Goal: Task Accomplishment & Management: Use online tool/utility

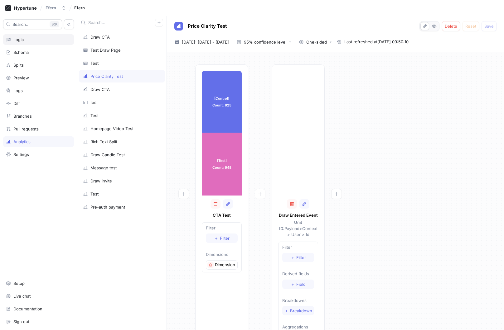
click at [37, 38] on div "Logic" at bounding box center [38, 39] width 65 height 5
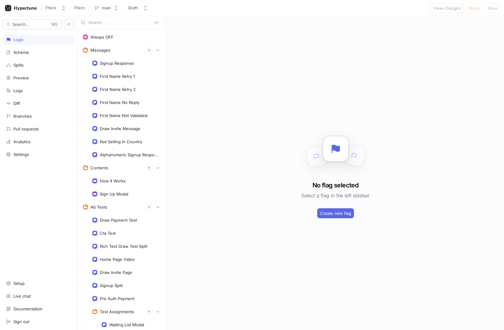
click at [34, 59] on div "Search... K Logic Schema Splits Preview Logs Diff Branches Pull requests Analyt…" at bounding box center [38, 173] width 77 height 314
click at [35, 68] on div "Splits" at bounding box center [38, 65] width 71 height 11
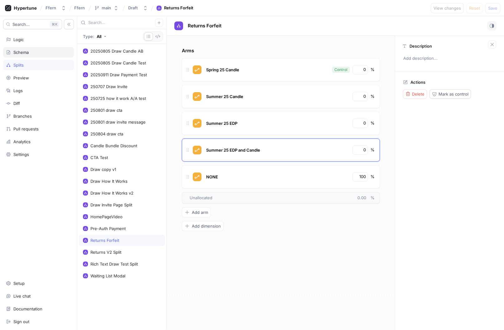
click at [47, 52] on div "Schema" at bounding box center [38, 52] width 65 height 5
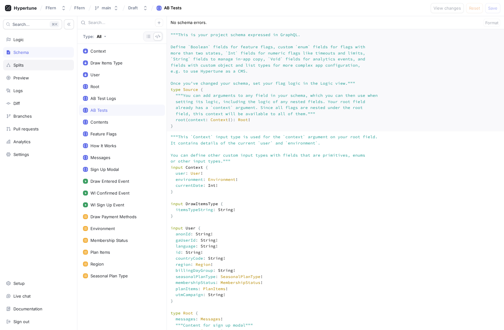
click at [44, 65] on div "Splits" at bounding box center [38, 65] width 65 height 5
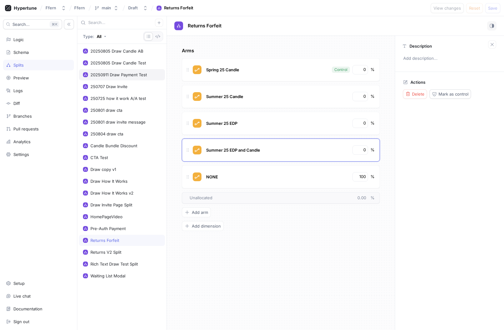
click at [132, 79] on div "20250911 Draw Payment Test" at bounding box center [122, 74] width 86 height 11
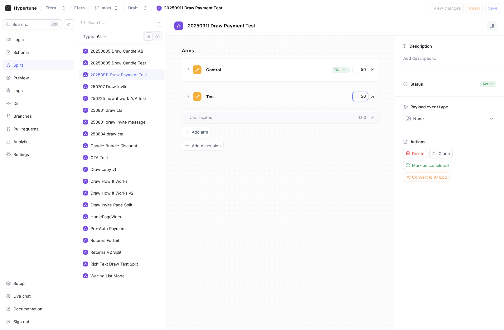
click at [362, 95] on input "50" at bounding box center [360, 97] width 11 height 6
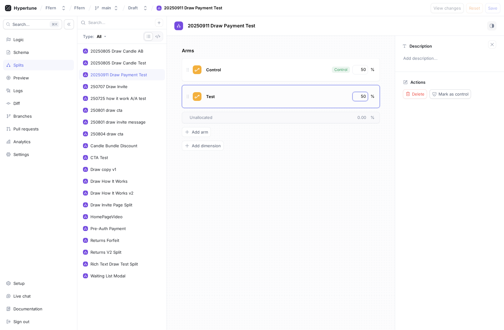
click at [362, 95] on input "50" at bounding box center [360, 97] width 11 height 6
type input "100"
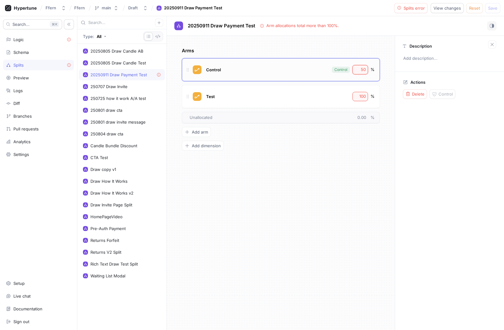
click at [363, 70] on input "50" at bounding box center [360, 70] width 11 height 6
type input "0"
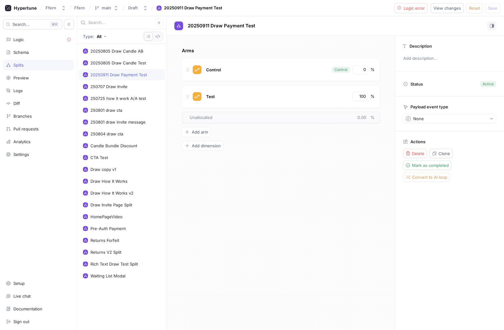
click at [332, 182] on div "Arms Control Control 0 % Test 100 % To pick up a draggable item, press the spac…" at bounding box center [281, 183] width 228 height 295
click at [44, 41] on div "Logic" at bounding box center [38, 39] width 65 height 5
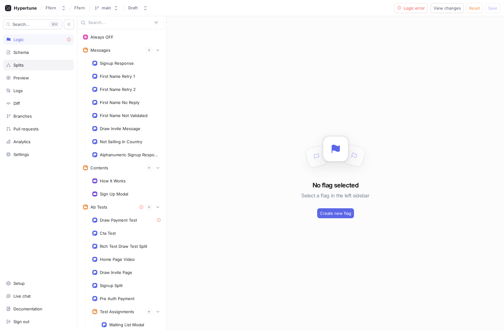
click at [32, 66] on div "Splits" at bounding box center [38, 65] width 65 height 5
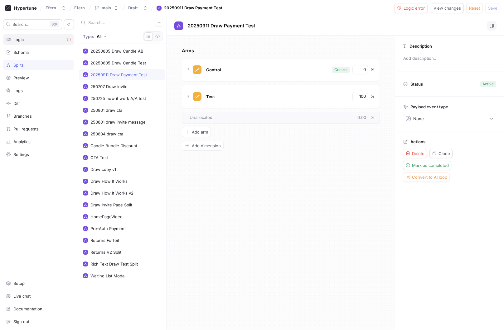
click at [43, 43] on div "Logic" at bounding box center [38, 39] width 71 height 11
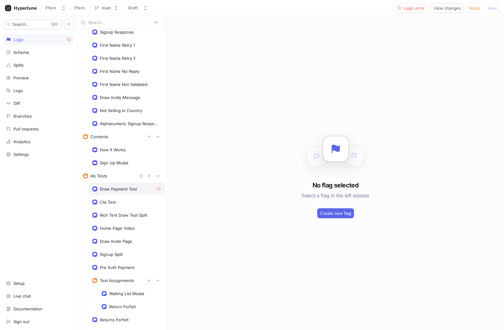
scroll to position [34, 0]
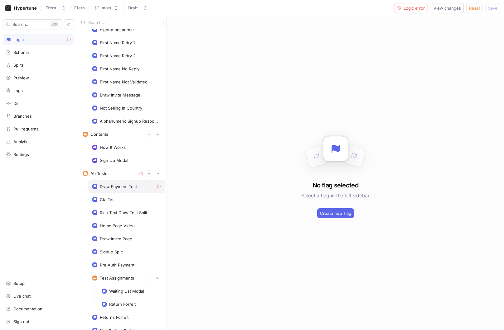
click at [129, 186] on div "Draw Payment Test" at bounding box center [118, 186] width 37 height 5
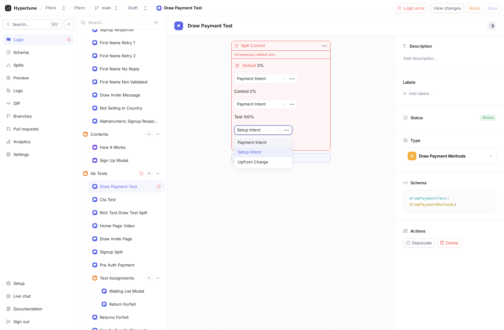
click at [269, 130] on div at bounding box center [254, 130] width 34 height 7
click at [268, 140] on div "Payment Intent" at bounding box center [262, 143] width 57 height 10
click at [33, 67] on div "Splits" at bounding box center [38, 65] width 65 height 5
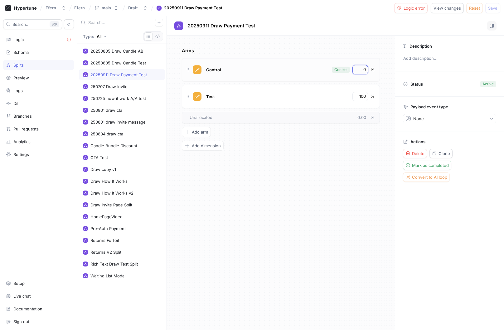
click at [364, 71] on input "0" at bounding box center [360, 70] width 11 height 6
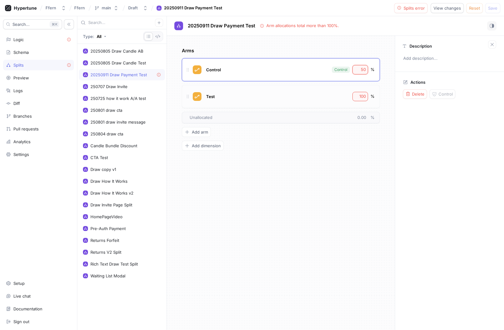
type input "50"
click at [363, 96] on input "100" at bounding box center [360, 97] width 11 height 6
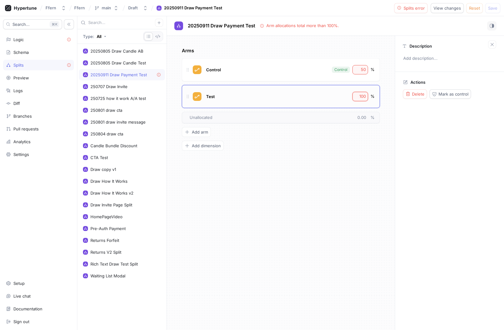
click at [363, 96] on input "100" at bounding box center [360, 97] width 11 height 6
type input "50"
click at [346, 163] on div "Arms Control Control 50 % Test 50 % To pick up a draggable item, press the spac…" at bounding box center [281, 183] width 228 height 295
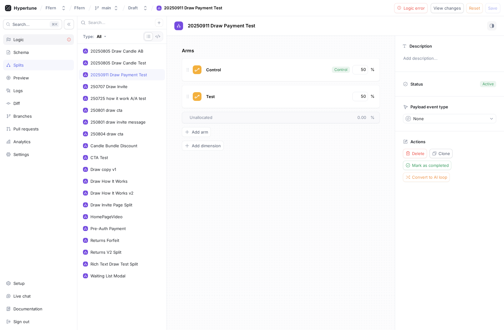
click at [47, 40] on div "Logic" at bounding box center [38, 39] width 65 height 5
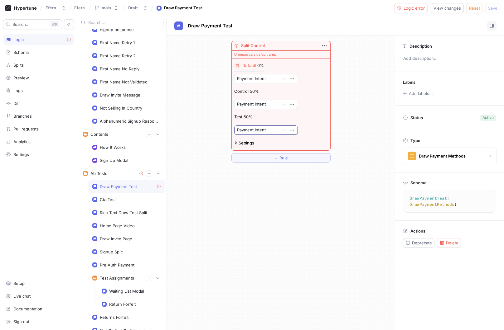
click at [269, 130] on div at bounding box center [257, 130] width 40 height 7
click at [320, 114] on div "Test 50% Payment Intent, 1 of 3. 3 results available. Use Up and Down to choose…" at bounding box center [281, 124] width 94 height 21
click at [279, 79] on div at bounding box center [284, 78] width 11 height 11
click at [275, 89] on div "Payment Intent" at bounding box center [265, 91] width 63 height 10
click at [291, 79] on icon "button" at bounding box center [291, 78] width 7 height 7
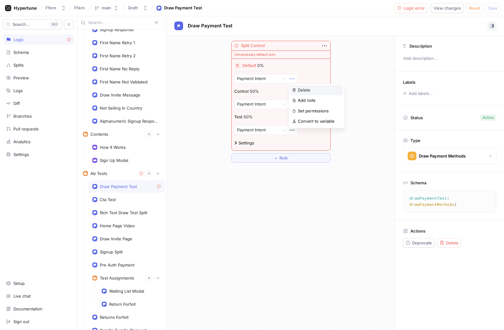
click at [303, 88] on p "Delete" at bounding box center [304, 90] width 12 height 6
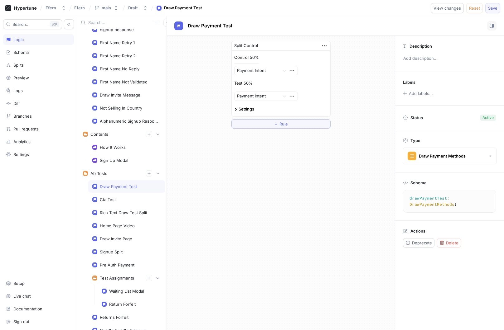
click at [494, 7] on span "Save" at bounding box center [492, 8] width 9 height 4
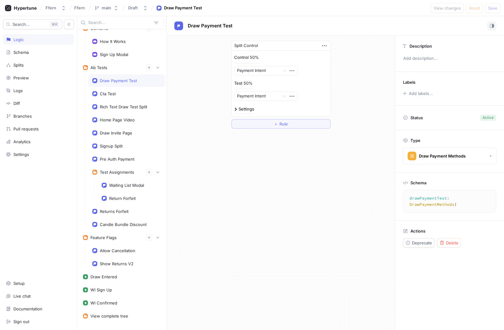
scroll to position [152, 0]
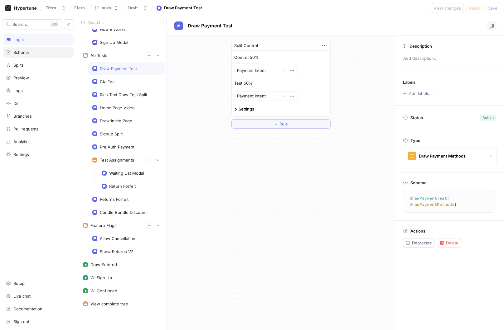
click at [42, 52] on div "Schema" at bounding box center [38, 52] width 65 height 5
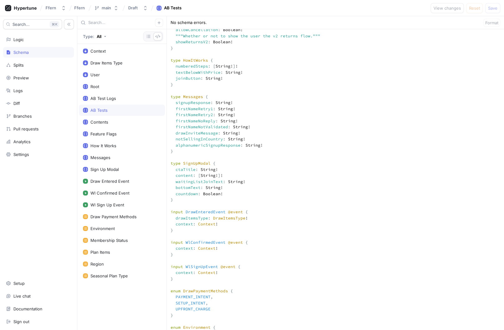
scroll to position [646, 0]
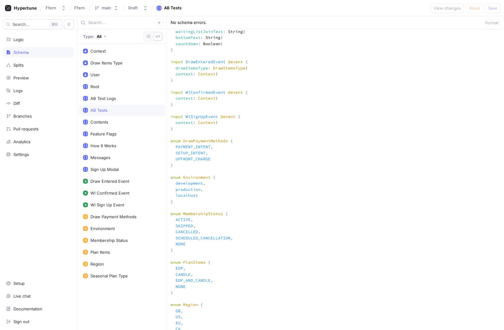
click at [190, 209] on textarea at bounding box center [335, 108] width 337 height 1247
click at [217, 219] on textarea at bounding box center [335, 108] width 337 height 1247
click at [208, 215] on textarea at bounding box center [335, 108] width 337 height 1247
click at [191, 212] on textarea at bounding box center [335, 108] width 337 height 1247
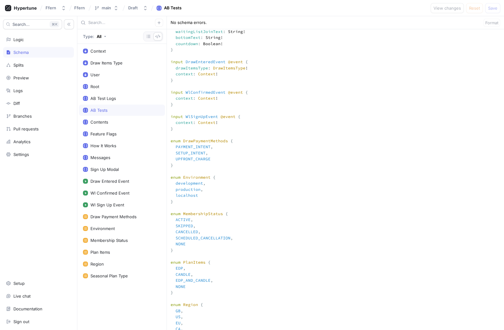
click at [191, 212] on textarea at bounding box center [335, 108] width 337 height 1247
click at [215, 215] on textarea at bounding box center [335, 108] width 337 height 1247
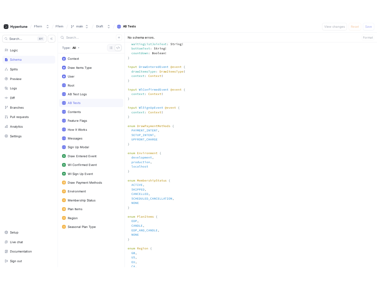
scroll to position [652, 0]
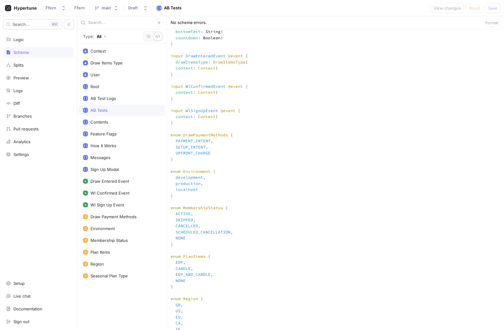
click at [192, 202] on textarea at bounding box center [335, 102] width 337 height 1247
click at [194, 207] on textarea at bounding box center [335, 102] width 337 height 1247
click at [205, 196] on textarea at bounding box center [335, 102] width 337 height 1247
